Goal: Task Accomplishment & Management: Use online tool/utility

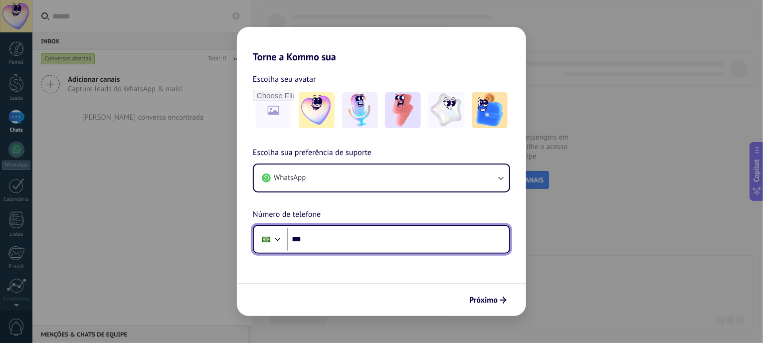
click at [325, 237] on input "***" at bounding box center [398, 239] width 222 height 23
type input "**********"
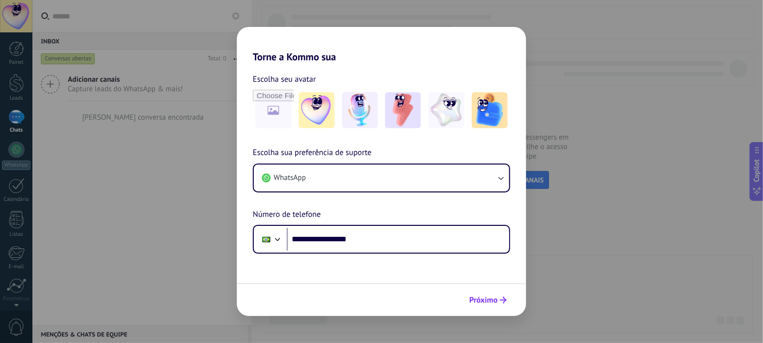
click at [493, 298] on span "Próximo" at bounding box center [483, 300] width 28 height 7
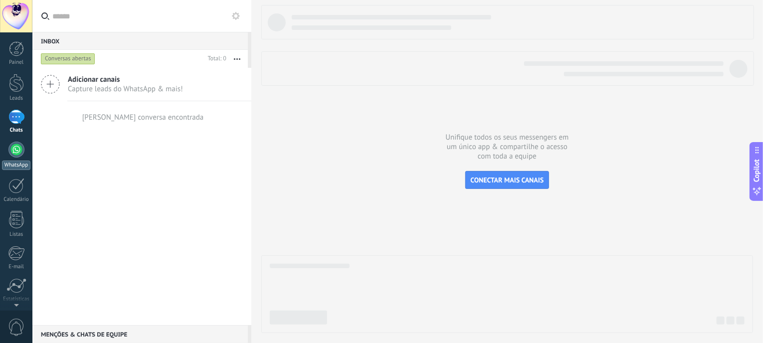
click at [14, 145] on div at bounding box center [16, 150] width 16 height 16
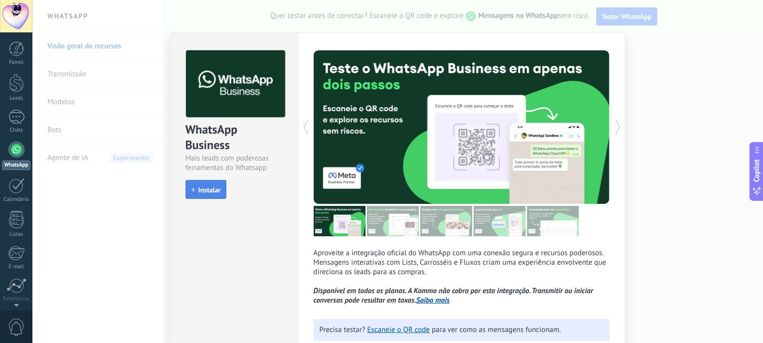
click at [215, 188] on span "Instalar" at bounding box center [209, 189] width 22 height 7
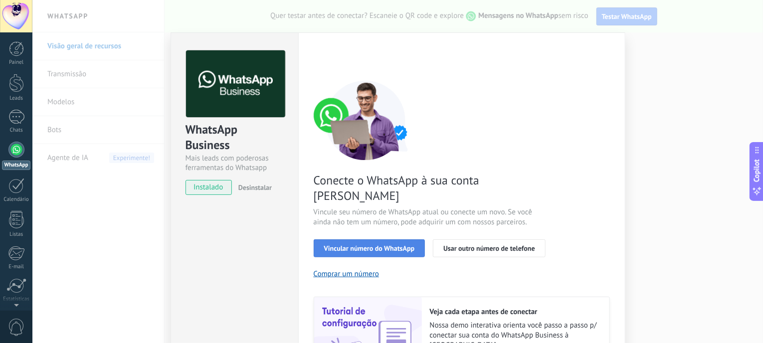
click at [353, 245] on span "Vincular número do WhatsApp" at bounding box center [369, 248] width 91 height 7
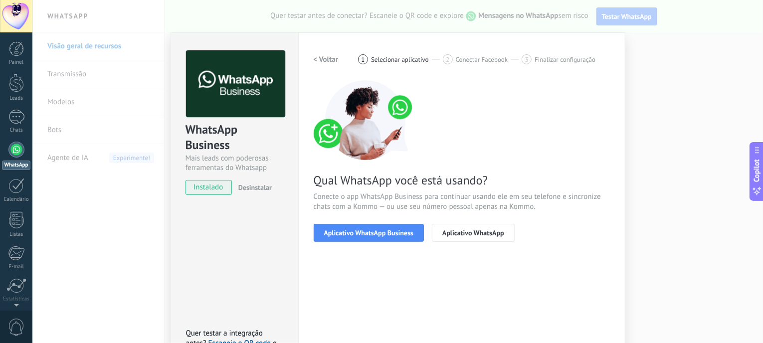
click at [353, 233] on span "Aplicativo WhatsApp Business" at bounding box center [368, 232] width 89 height 7
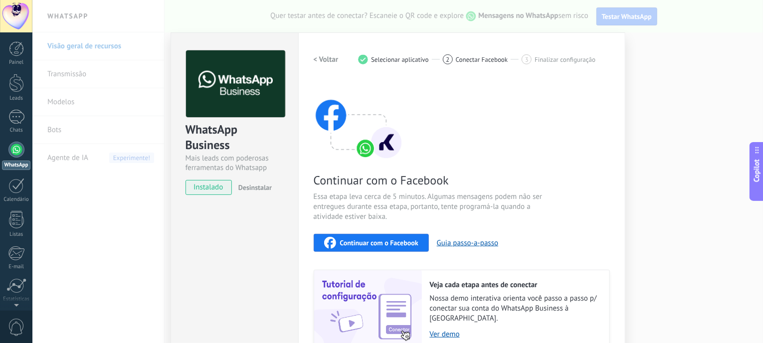
click at [381, 244] on span "Continuar com o Facebook" at bounding box center [379, 242] width 78 height 7
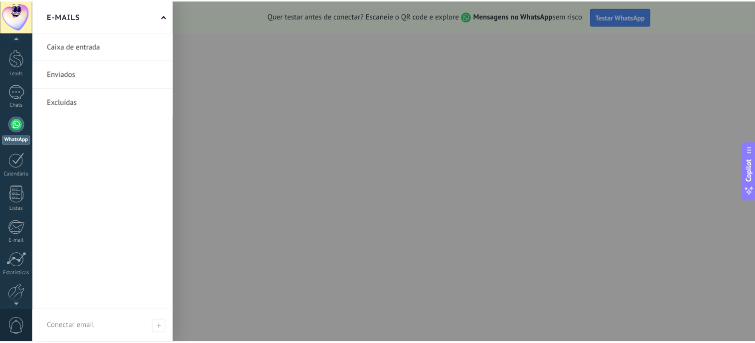
scroll to position [71, 0]
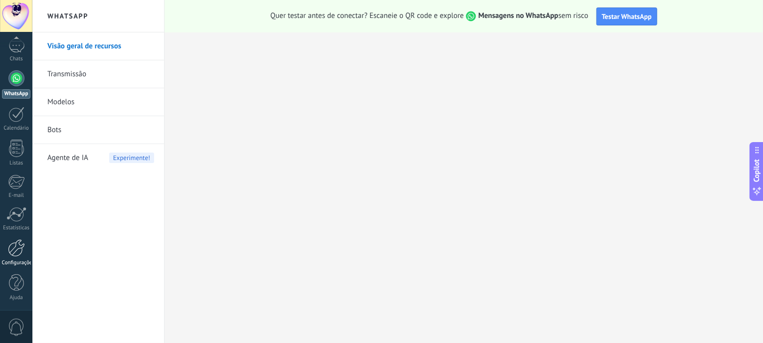
click at [16, 247] on div at bounding box center [16, 247] width 17 height 17
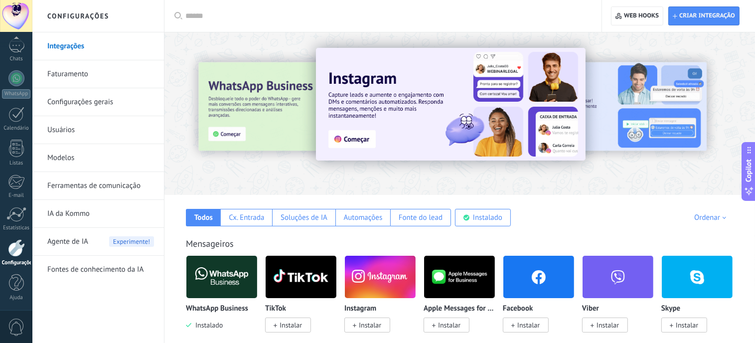
click at [17, 306] on div "Painel Leads Chats WhatsApp Clientes" at bounding box center [16, 140] width 32 height 341
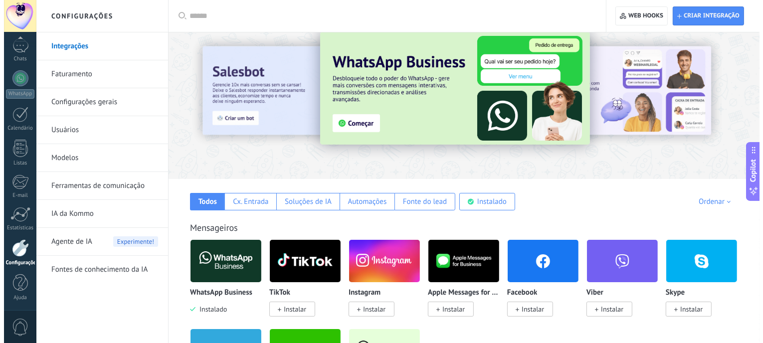
scroll to position [189, 0]
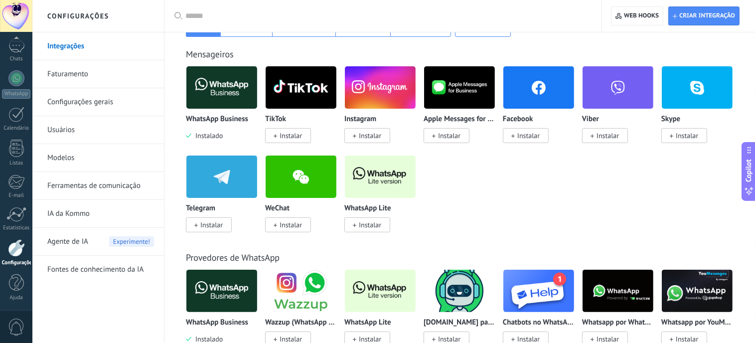
click at [211, 138] on span "Instalado" at bounding box center [206, 135] width 31 height 9
click at [218, 95] on img at bounding box center [221, 87] width 71 height 48
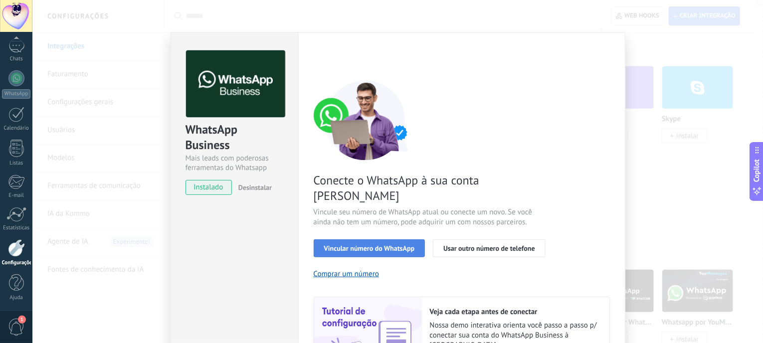
click at [339, 245] on span "Vincular número do WhatsApp" at bounding box center [369, 248] width 91 height 7
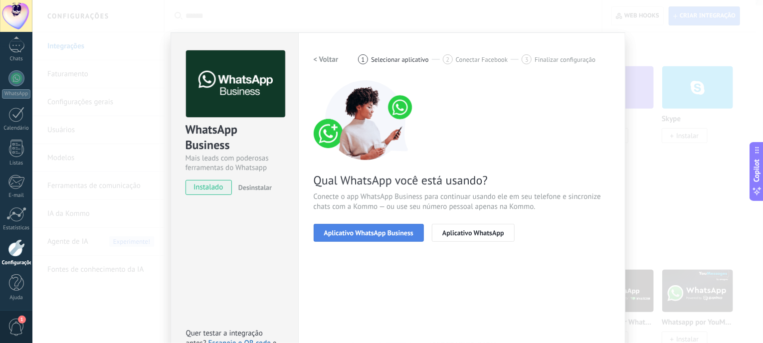
click at [379, 231] on span "Aplicativo WhatsApp Business" at bounding box center [368, 232] width 89 height 7
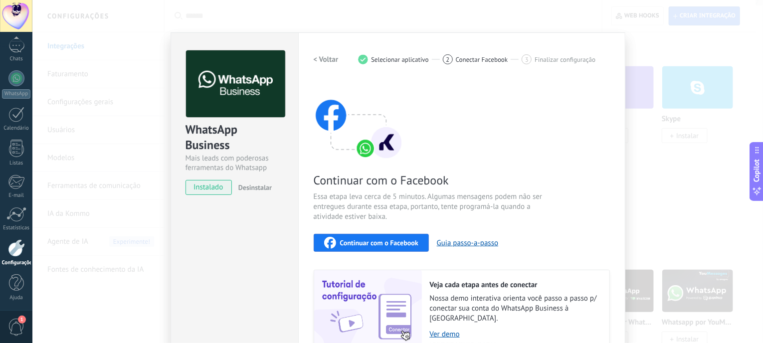
click at [375, 243] on span "Continuar com o Facebook" at bounding box center [379, 242] width 78 height 7
